Goal: Task Accomplishment & Management: Manage account settings

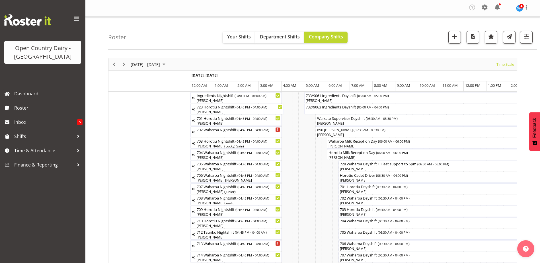
scroll to position [0, 1850]
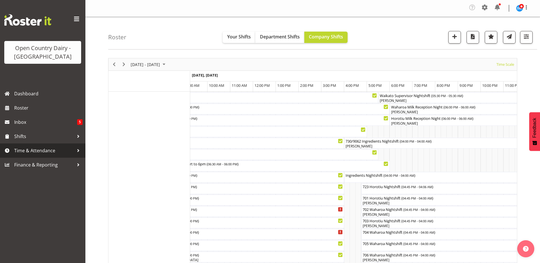
click at [46, 152] on span "Time & Attendance" at bounding box center [44, 150] width 60 height 9
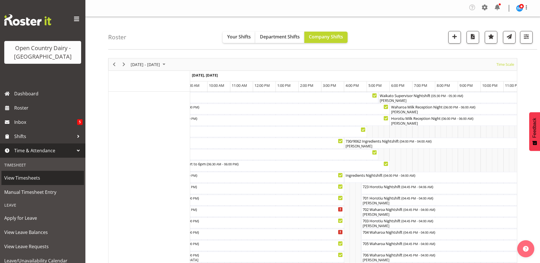
click at [35, 181] on span "View Timesheets" at bounding box center [42, 178] width 77 height 9
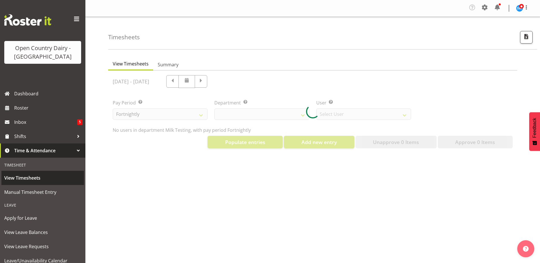
select select "733"
select select "7414"
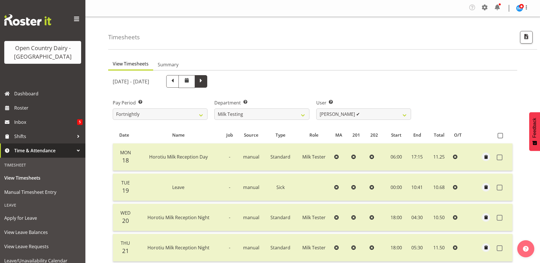
click at [207, 82] on span at bounding box center [201, 81] width 13 height 13
select select
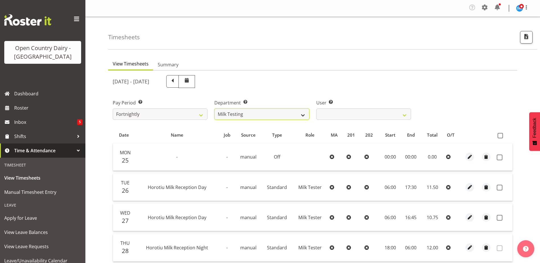
click at [276, 115] on select "701 702 703 704 705 706 707 708 709 710 711 712 713 714 715 716 717 718 719 720" at bounding box center [261, 113] width 95 height 11
select select "763"
click at [214, 108] on select "701 702 703 704 705 706 707 708 709 710 711 712 713 714 715 716 717 718 719 720" at bounding box center [261, 113] width 95 height 11
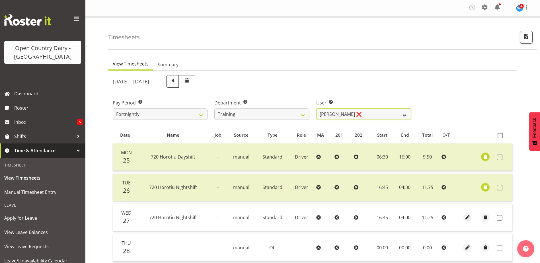
click at [375, 110] on select "Antony Lockyer ❌ Chris Gibbs ❌ David Foote (Junior) ❌ Jesse Simpson ❌ Kimberley…" at bounding box center [363, 113] width 95 height 11
select select "11242"
click at [316, 108] on select "Antony Lockyer ❌ Chris Gibbs ❌ David Foote (Junior) ❌ Jesse Simpson ❌ Kimberley…" at bounding box center [363, 113] width 95 height 11
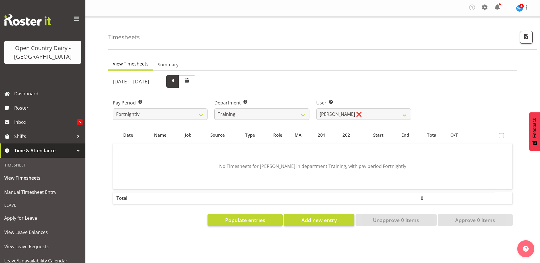
click at [176, 79] on span at bounding box center [172, 80] width 7 height 7
select select
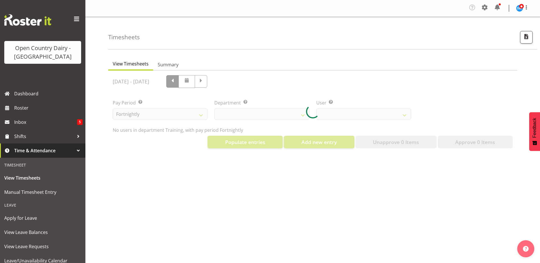
select select "763"
select select "11242"
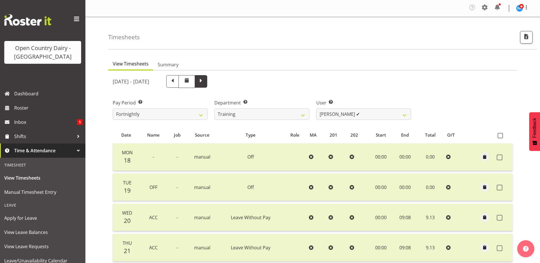
click at [205, 83] on span at bounding box center [200, 80] width 7 height 7
select select
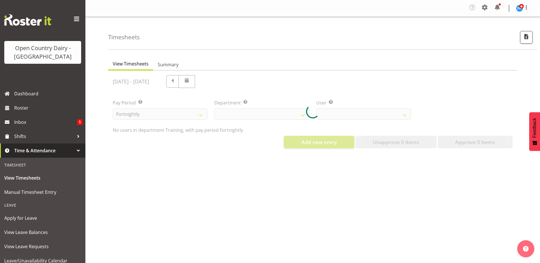
select select "763"
select select "11242"
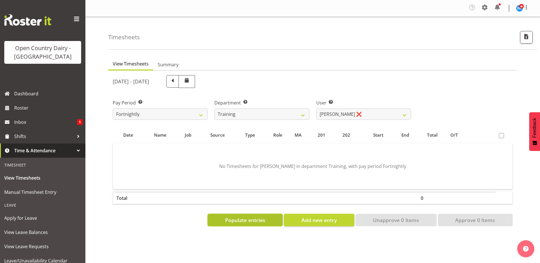
click at [268, 222] on button "Populate entries" at bounding box center [244, 220] width 75 height 13
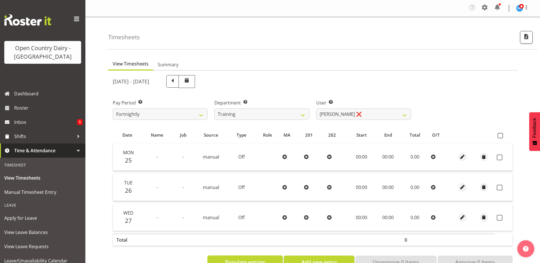
scroll to position [23, 0]
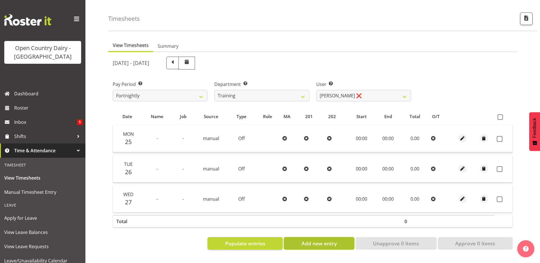
click at [329, 240] on span "Add new entry" at bounding box center [318, 243] width 35 height 7
select select
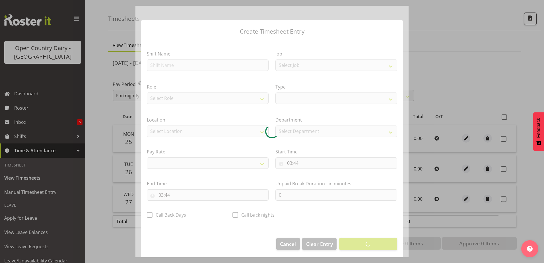
select select
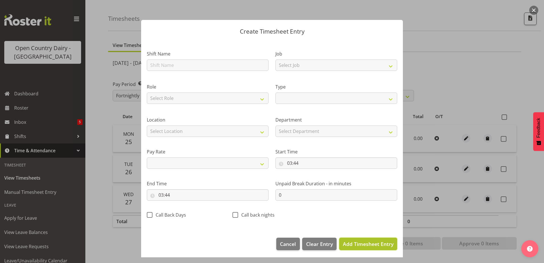
click at [351, 246] on span "Add Timesheet Entry" at bounding box center [368, 243] width 51 height 7
select select
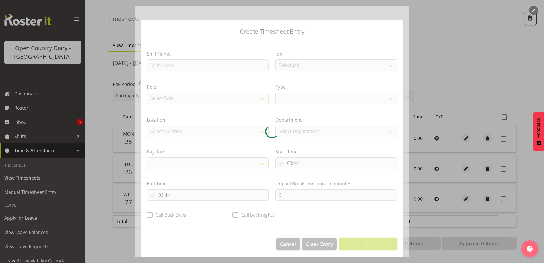
select select
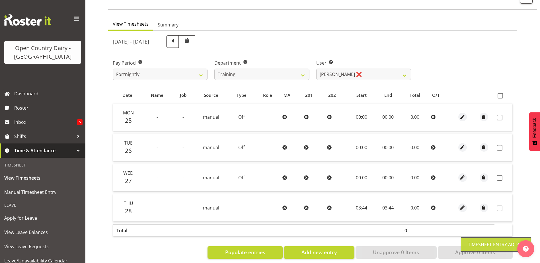
scroll to position [49, 0]
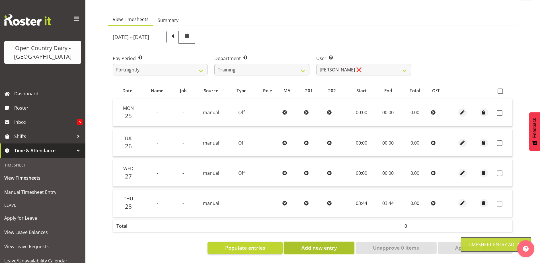
click at [321, 248] on button "Add new entry" at bounding box center [319, 248] width 70 height 13
select select
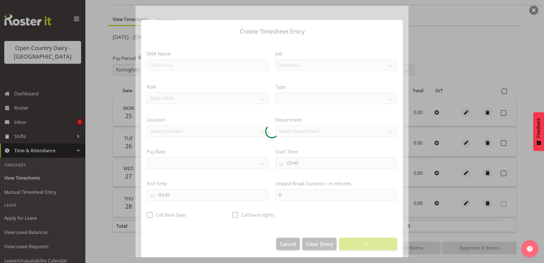
select select
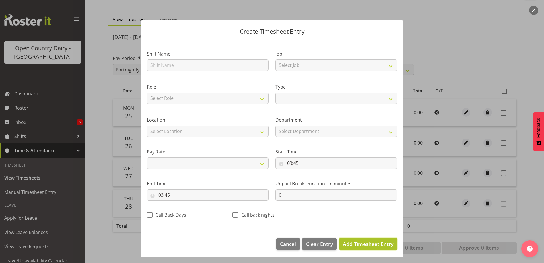
click at [360, 245] on span "Add Timesheet Entry" at bounding box center [368, 243] width 51 height 7
select select
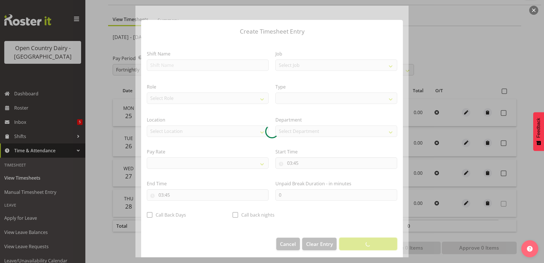
select select
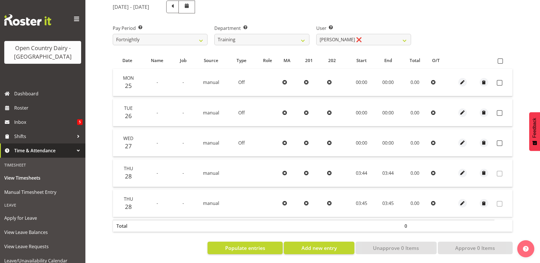
scroll to position [79, 0]
click at [345, 243] on button "Add new entry" at bounding box center [319, 248] width 70 height 13
select select
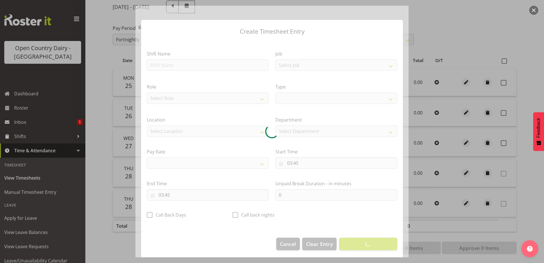
select select
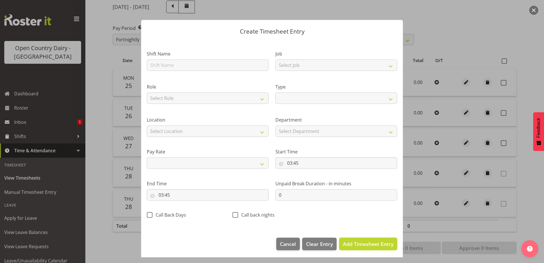
click at [363, 244] on span "Add Timesheet Entry" at bounding box center [368, 243] width 51 height 7
select select
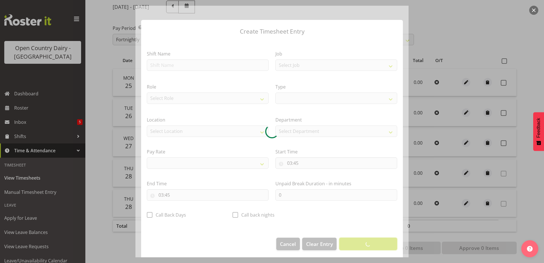
select select
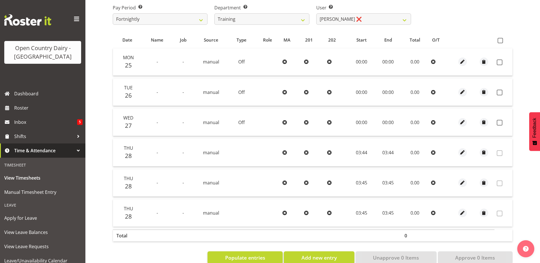
scroll to position [109, 0]
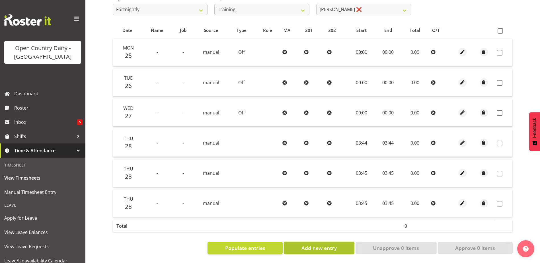
click at [321, 246] on span "Add new entry" at bounding box center [318, 247] width 35 height 7
select select
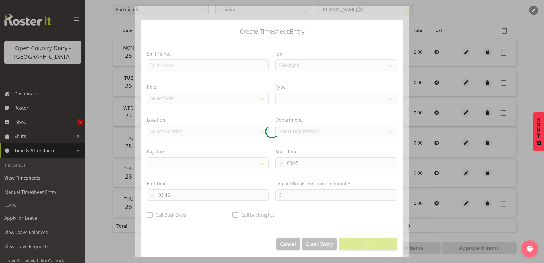
select select
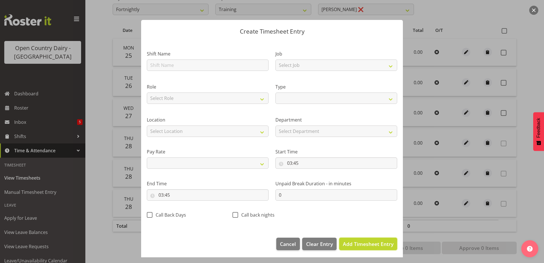
click at [358, 249] on button "Add Timesheet Entry" at bounding box center [368, 244] width 58 height 13
select select
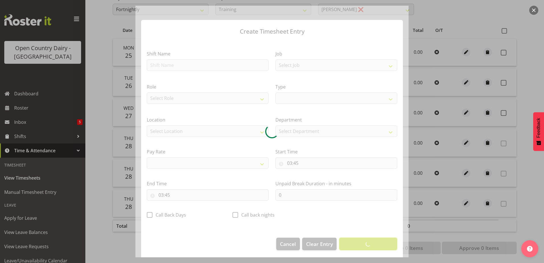
select select
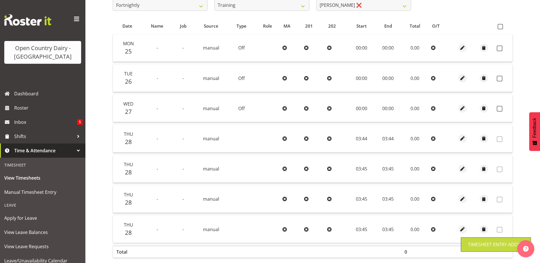
scroll to position [0, 0]
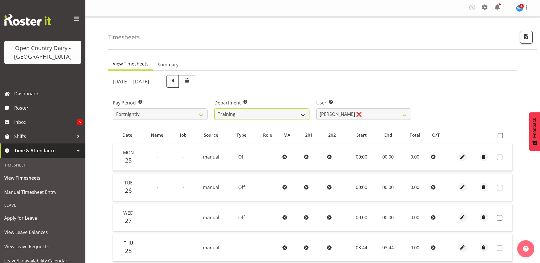
click at [276, 115] on select "701 702 703 704 705 706 707 708 709 710 711 712 713 714 715 716 717 718 719 720" at bounding box center [261, 113] width 95 height 11
click at [277, 114] on select "701 702 703 704 705 706 707 708 709 710 711 712 713 714 715 716 717 718 719 720" at bounding box center [261, 113] width 95 height 11
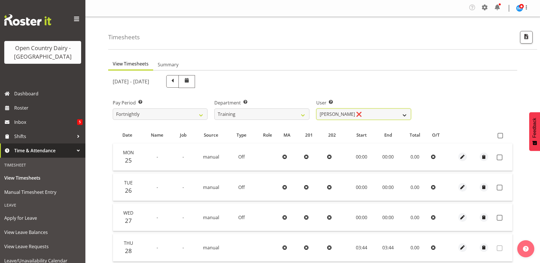
click at [340, 111] on select "Antony Lockyer ❌ Chris Gibbs ❌ David Foote (Junior) ❌ Jesse Simpson ❌ Kimberley…" at bounding box center [363, 113] width 95 height 11
select select "11256"
click at [316, 108] on select "Antony Lockyer ❌ Chris Gibbs ❌ David Foote (Junior) ❌ Jesse Simpson ❌ Kimberley…" at bounding box center [363, 113] width 95 height 11
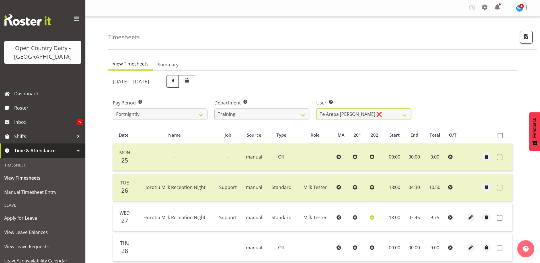
scroll to position [114, 0]
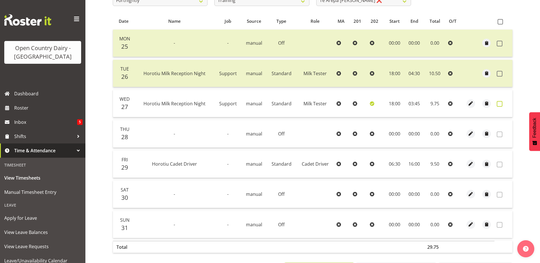
click at [501, 106] on span at bounding box center [500, 104] width 6 height 6
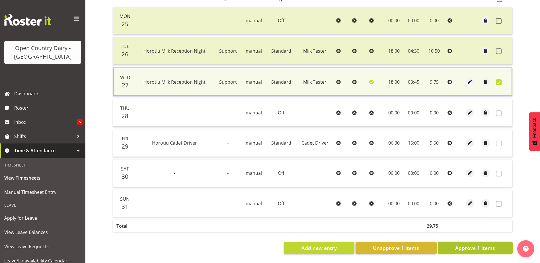
click at [470, 244] on span "Approve 1 Items" at bounding box center [475, 247] width 40 height 7
checkbox input "false"
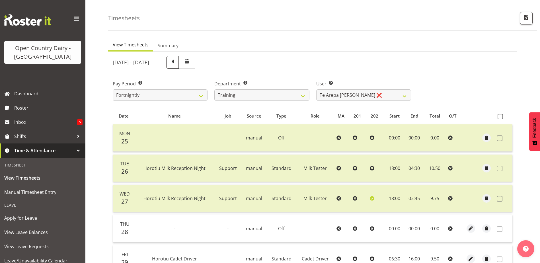
scroll to position [0, 0]
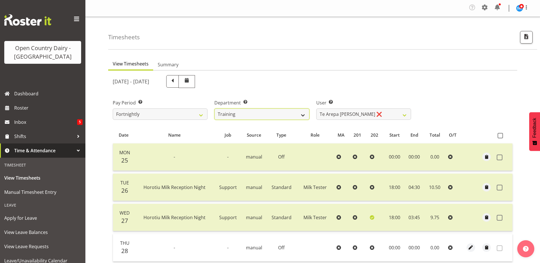
click at [264, 111] on select "701 702 703 704 705 706 707 708 709 710 711 712 713 714 715 716 717 718 719 720" at bounding box center [261, 113] width 95 height 11
click at [214, 108] on select "701 702 703 704 705 706 707 708 709 710 711 712 713 714 715 716 717 718 719 720" at bounding box center [261, 113] width 95 height 11
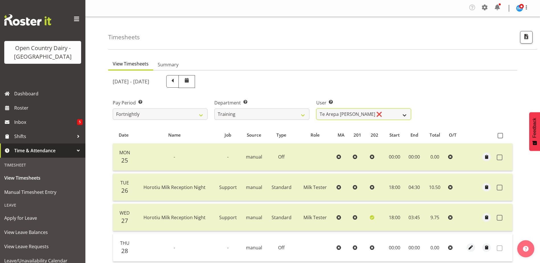
click at [376, 117] on select "Antony Lockyer ❌ Chris Gibbs ❌ David Foote (Junior) ❌ Jesse Simpson ❌ Kimberley…" at bounding box center [363, 113] width 95 height 11
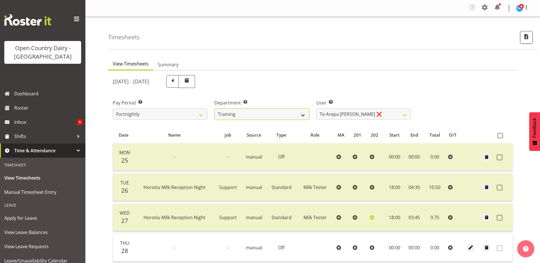
click at [242, 116] on select "701 702 703 704 705 706 707 708 709 710 711 712 713 714 715 716 717 718 719 720" at bounding box center [261, 113] width 95 height 11
select select "762"
click at [214, 108] on select "701 702 703 704 705 706 707 708 709 710 711 712 713 714 715 716 717 718 719 720" at bounding box center [261, 113] width 95 height 11
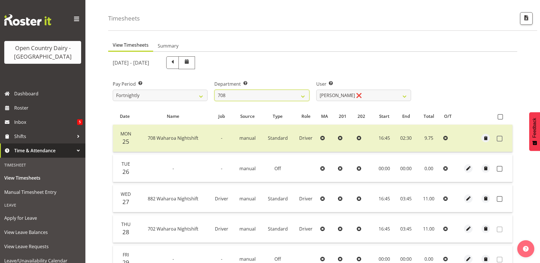
scroll to position [57, 0]
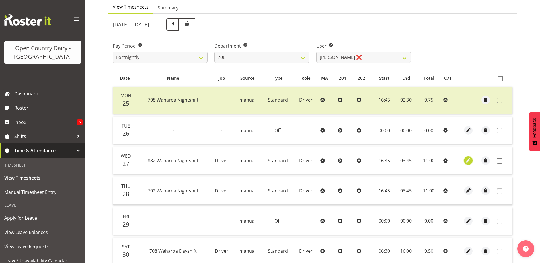
click at [471, 159] on span "button" at bounding box center [468, 160] width 7 height 7
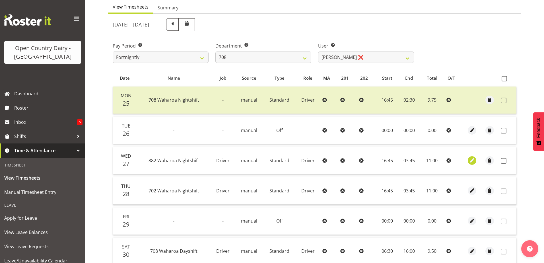
select select "Standard"
select select "883"
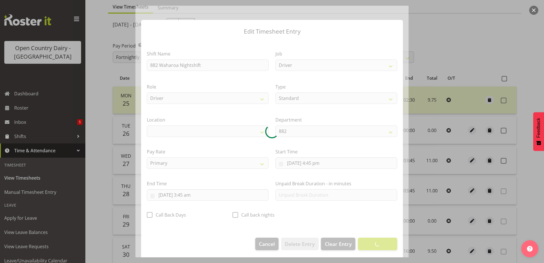
select select "1054"
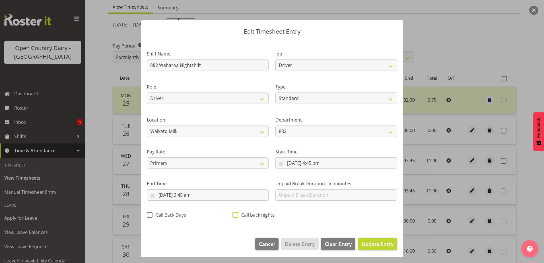
click at [233, 217] on span at bounding box center [236, 215] width 6 height 6
click at [233, 217] on input "Call back nights" at bounding box center [235, 215] width 4 height 4
checkbox input "true"
click at [375, 243] on span "Update Entry" at bounding box center [378, 243] width 32 height 7
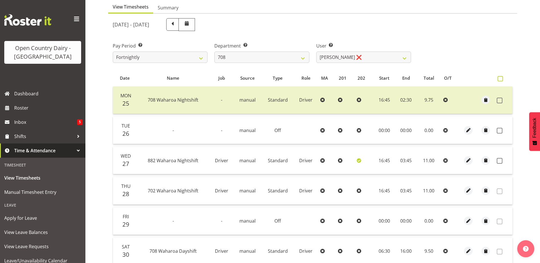
click at [501, 80] on span at bounding box center [499, 78] width 5 height 5
click at [501, 80] on input "checkbox" at bounding box center [499, 79] width 4 height 4
checkbox input "true"
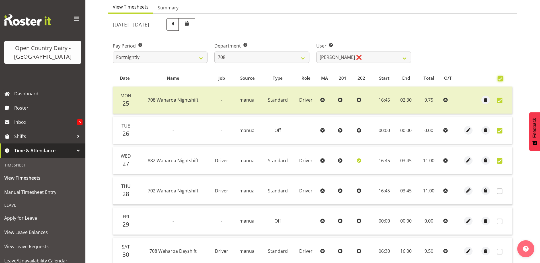
checkbox input "true"
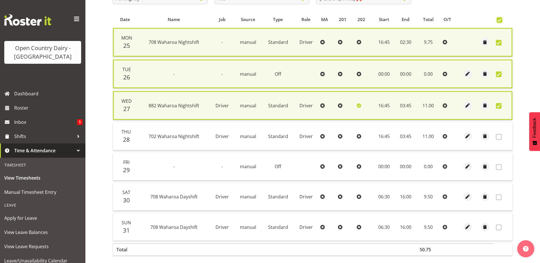
scroll to position [143, 0]
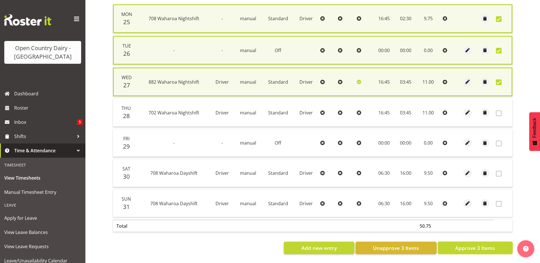
click at [480, 249] on button "Approve 3 Items" at bounding box center [475, 248] width 75 height 13
checkbox input "false"
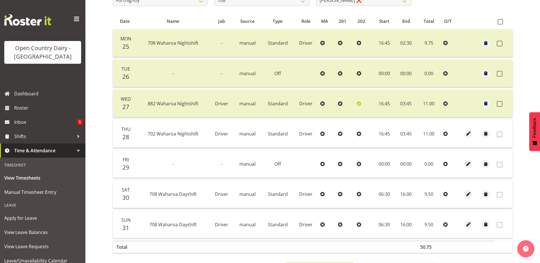
scroll to position [0, 0]
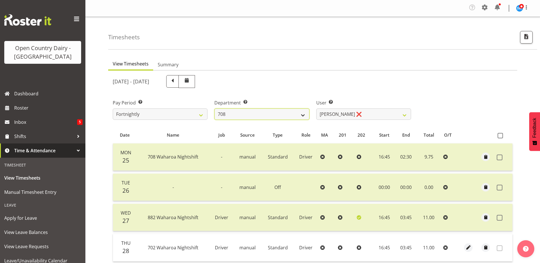
click at [239, 111] on select "701 702 703 704 705 706 707 708 709 710 711 712 713 714 715 716 717 718 719 720" at bounding box center [261, 113] width 95 height 11
select select "832"
click at [214, 108] on select "701 702 703 704 705 706 707 708 709 710 711 712 713 714 715 716 717 718 719 720" at bounding box center [261, 113] width 95 height 11
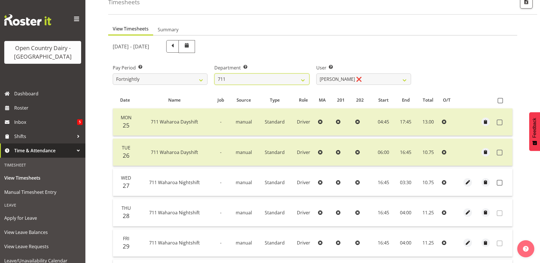
scroll to position [85, 0]
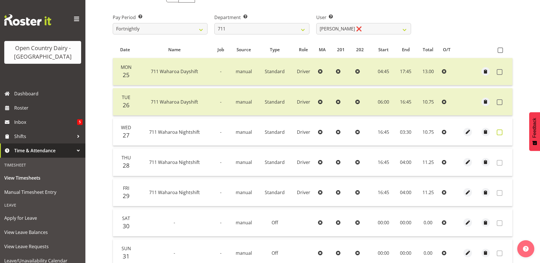
click at [501, 133] on span at bounding box center [500, 132] width 6 height 6
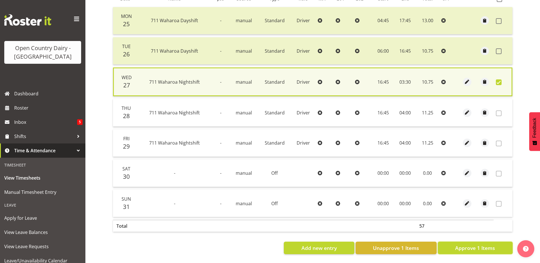
click at [478, 244] on span "Approve 1 Items" at bounding box center [475, 247] width 40 height 7
checkbox input "false"
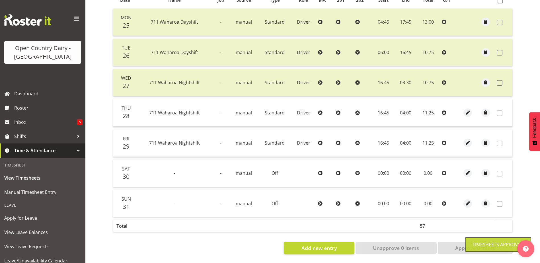
scroll to position [0, 0]
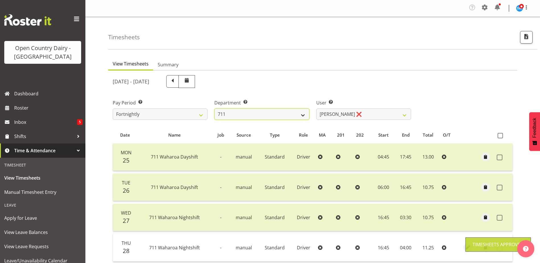
click at [287, 111] on select "701 702 703 704 705 706 707 708 709 710 711 712 713 714 715 716 717 718 719 720" at bounding box center [261, 113] width 95 height 11
select select "721"
click at [214, 108] on select "701 702 703 704 705 706 707 708 709 710 711 712 713 714 715 716 717 718 719 720" at bounding box center [261, 113] width 95 height 11
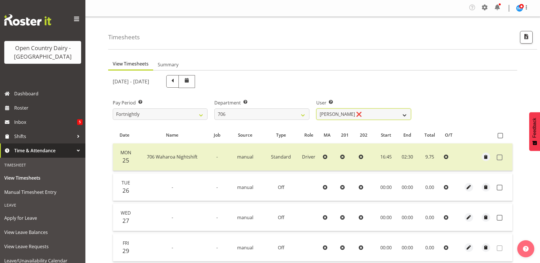
click at [365, 115] on select "Andrew Kearns ❌ Len Symons ❌ Mark Ansley ❌ Paul Griffin ❌" at bounding box center [363, 113] width 95 height 11
select select "11079"
click at [316, 108] on select "Andrew Kearns ❌ Len Symons ❌ Mark Ansley ❌ Paul Griffin ❌" at bounding box center [363, 113] width 95 height 11
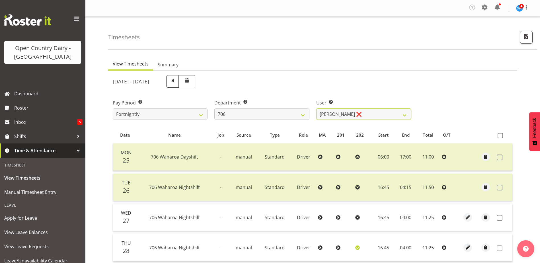
scroll to position [28, 0]
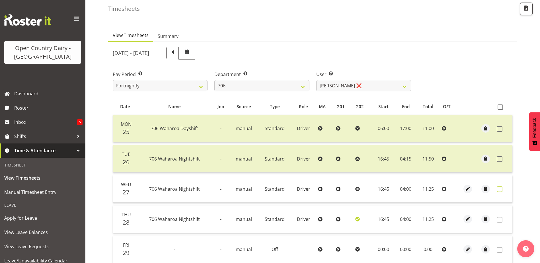
click at [499, 189] on span at bounding box center [500, 189] width 6 height 6
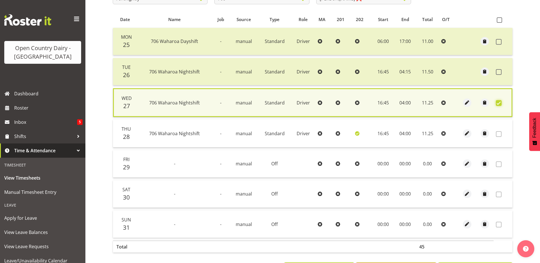
scroll to position [141, 0]
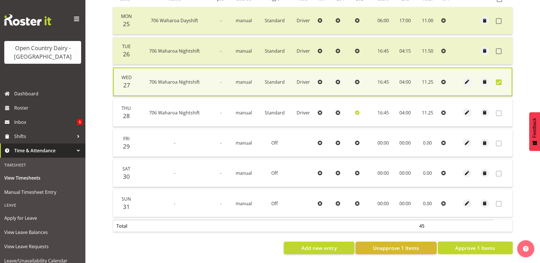
click at [469, 244] on span "Approve 1 Items" at bounding box center [475, 247] width 40 height 7
checkbox input "false"
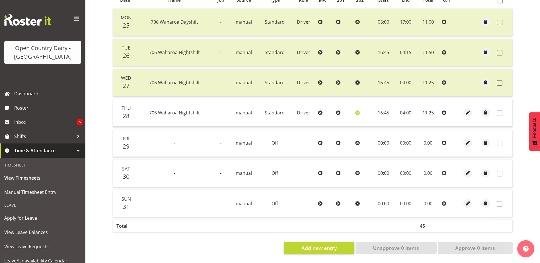
scroll to position [82, 0]
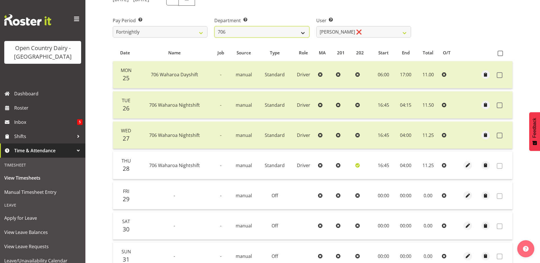
click at [301, 30] on select "701 702 703 704 705 706 707 708 709 710 711 712 713 714 715 716 717 718 719 720" at bounding box center [261, 31] width 95 height 11
select select "808"
click at [214, 26] on select "701 702 703 704 705 706 707 708 709 710 711 712 713 714 715 716 717 718 719 720" at bounding box center [261, 31] width 95 height 11
select select "10486"
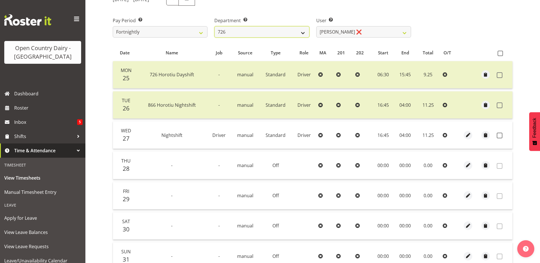
click at [224, 29] on select "701 702 703 704 705 706 707 708 709 710 711 712 713 714 715 716 717 718 719 720" at bounding box center [261, 31] width 95 height 11
select select "875"
click at [214, 26] on select "701 702 703 704 705 706 707 708 709 710 711 712 713 714 715 716 717 718 719 720" at bounding box center [261, 31] width 95 height 11
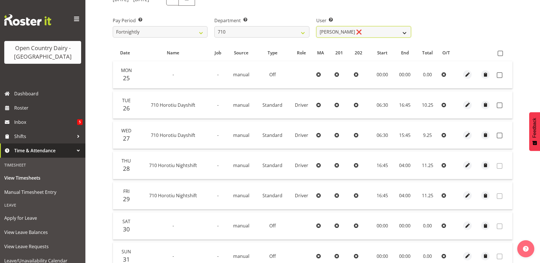
click at [380, 29] on select "Dean Chapman ❌ George Megchelse ❌ Kris Gambhir ❌ Richie Epere ❌" at bounding box center [363, 31] width 95 height 11
select select "8203"
click at [316, 26] on select "Dean Chapman ❌ George Megchelse ❌ Kris Gambhir ❌ Richie Epere ❌" at bounding box center [363, 31] width 95 height 11
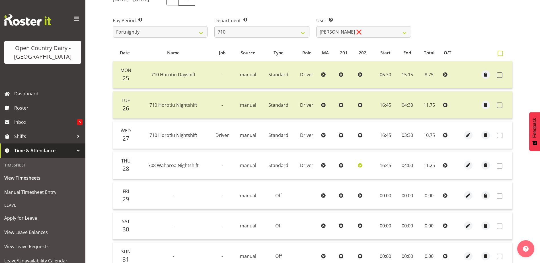
click at [500, 53] on span at bounding box center [499, 53] width 5 height 5
click at [500, 53] on input "checkbox" at bounding box center [499, 54] width 4 height 4
checkbox input "true"
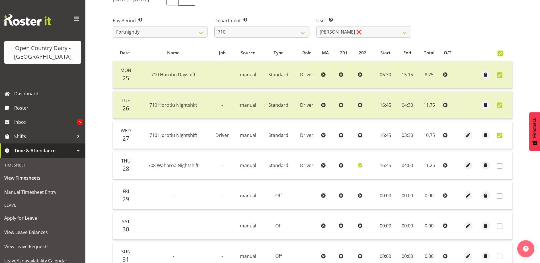
checkbox input "true"
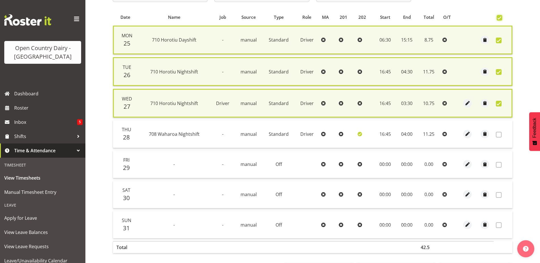
scroll to position [143, 0]
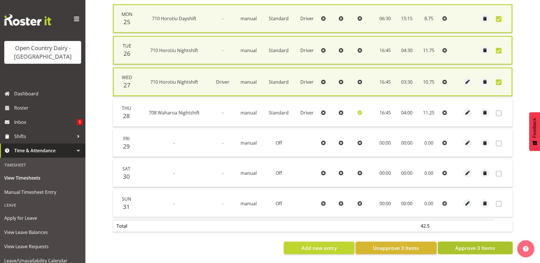
click at [486, 245] on span "Approve 3 Items" at bounding box center [475, 247] width 40 height 7
checkbox input "false"
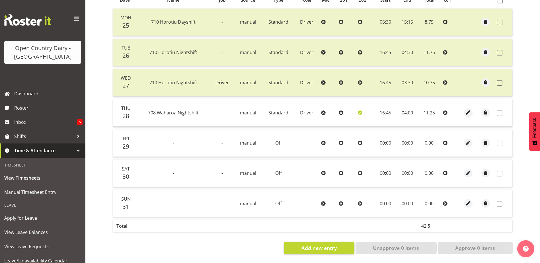
scroll to position [0, 0]
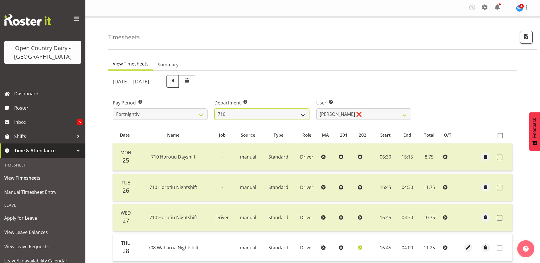
click at [262, 118] on select "701 702 703 704 705 706 707 708 709 710 711 712 713 714 715 716 717 718 719 720" at bounding box center [261, 113] width 95 height 11
click at [214, 108] on select "701 702 703 704 705 706 707 708 709 710 711 712 713 714 715 716 717 718 719 720" at bounding box center [261, 113] width 95 height 11
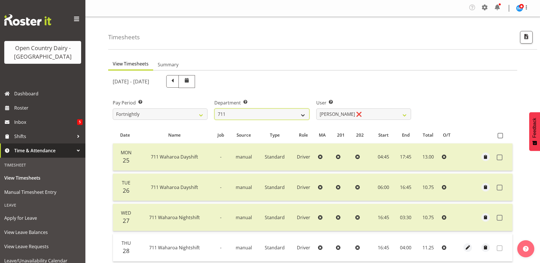
click at [234, 113] on select "701 702 703 704 705 706 707 708 709 710 711 712 713 714 715 716 717 718 719 720" at bounding box center [261, 113] width 95 height 11
select select "811"
click at [214, 108] on select "701 702 703 704 705 706 707 708 709 710 711 712 713 714 715 716 717 718 719 720" at bounding box center [261, 113] width 95 height 11
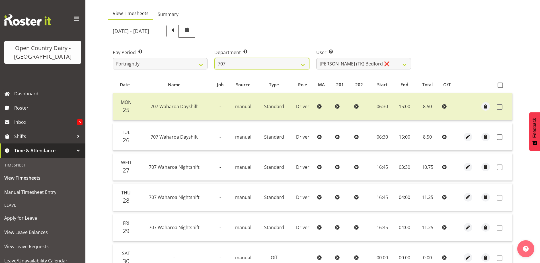
scroll to position [114, 0]
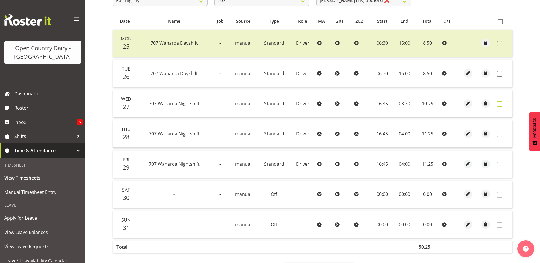
click at [501, 105] on span at bounding box center [500, 104] width 6 height 6
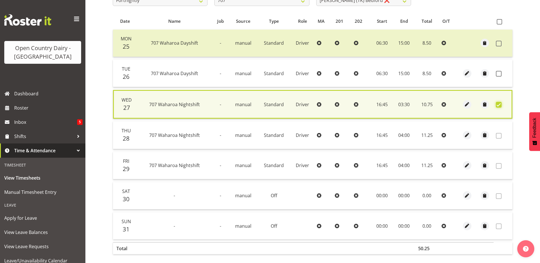
scroll to position [141, 0]
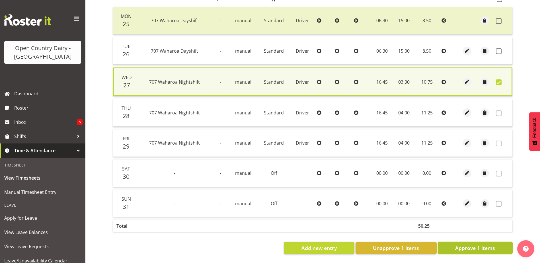
click at [469, 244] on span "Approve 1 Items" at bounding box center [475, 247] width 40 height 7
checkbox input "false"
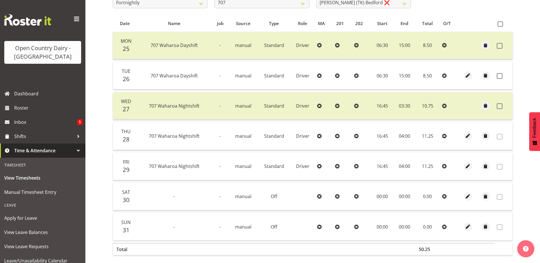
scroll to position [139, 0]
